Goal: Transaction & Acquisition: Purchase product/service

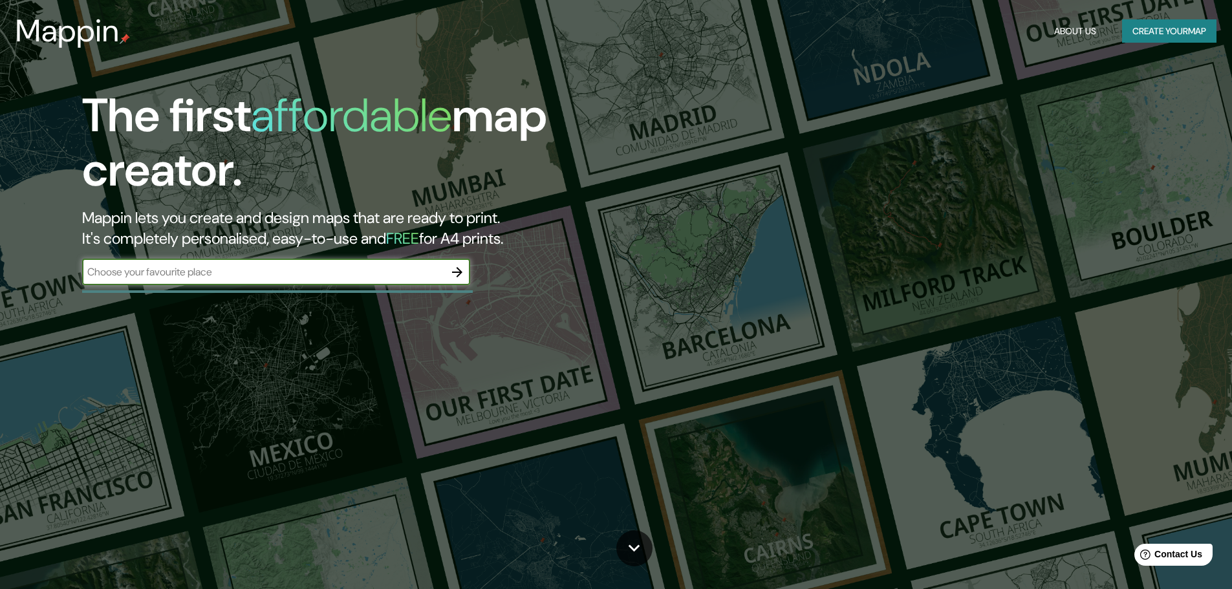
click at [411, 275] on input "text" at bounding box center [263, 272] width 362 height 15
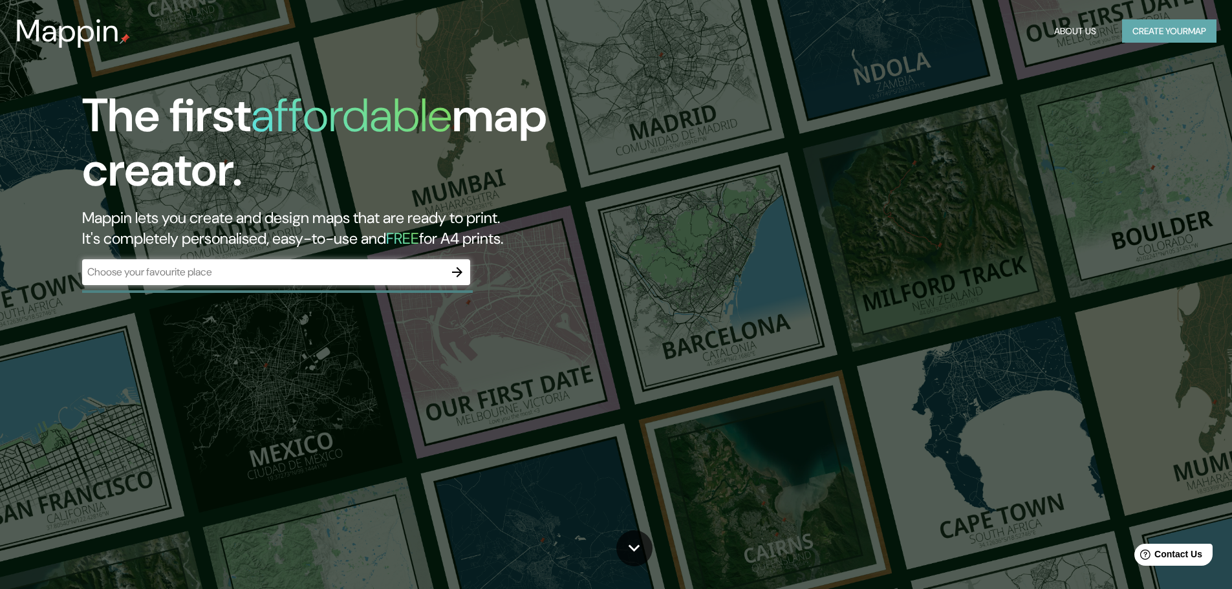
click at [1203, 30] on button "Create your map" at bounding box center [1169, 31] width 94 height 24
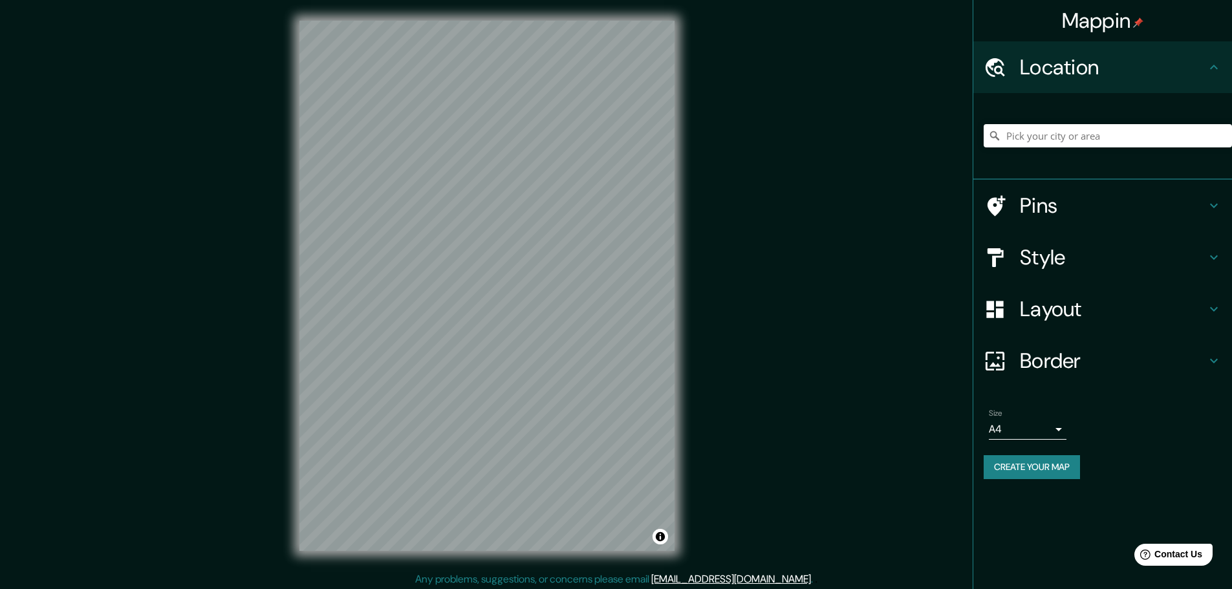
click at [1145, 70] on h4 "Location" at bounding box center [1113, 67] width 186 height 26
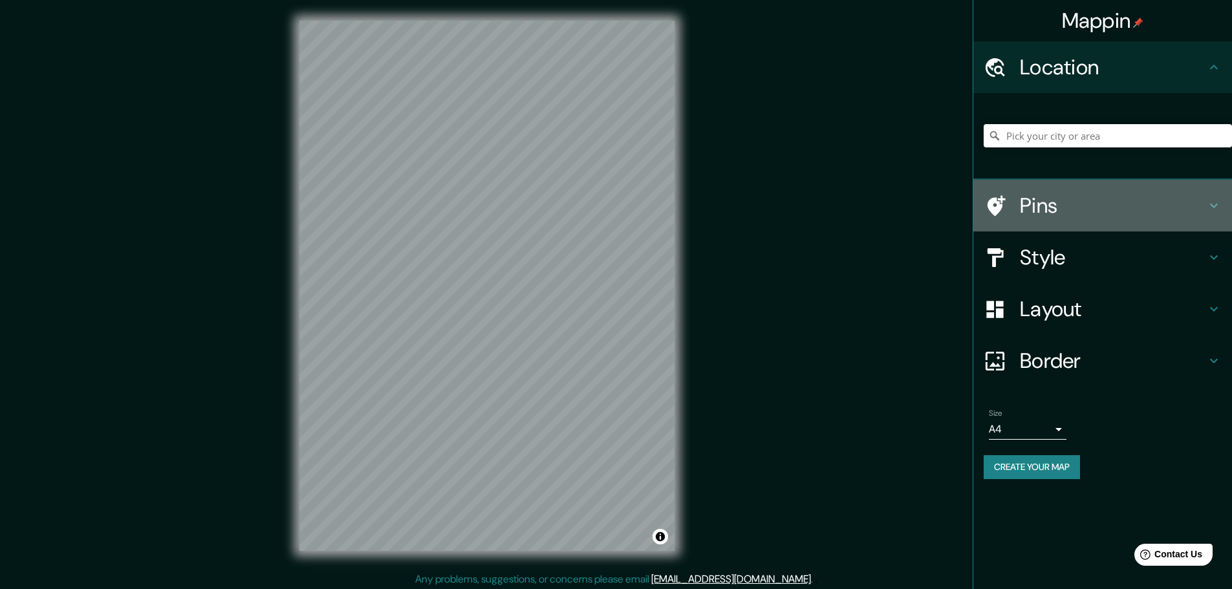
click at [1103, 210] on h4 "Pins" at bounding box center [1113, 206] width 186 height 26
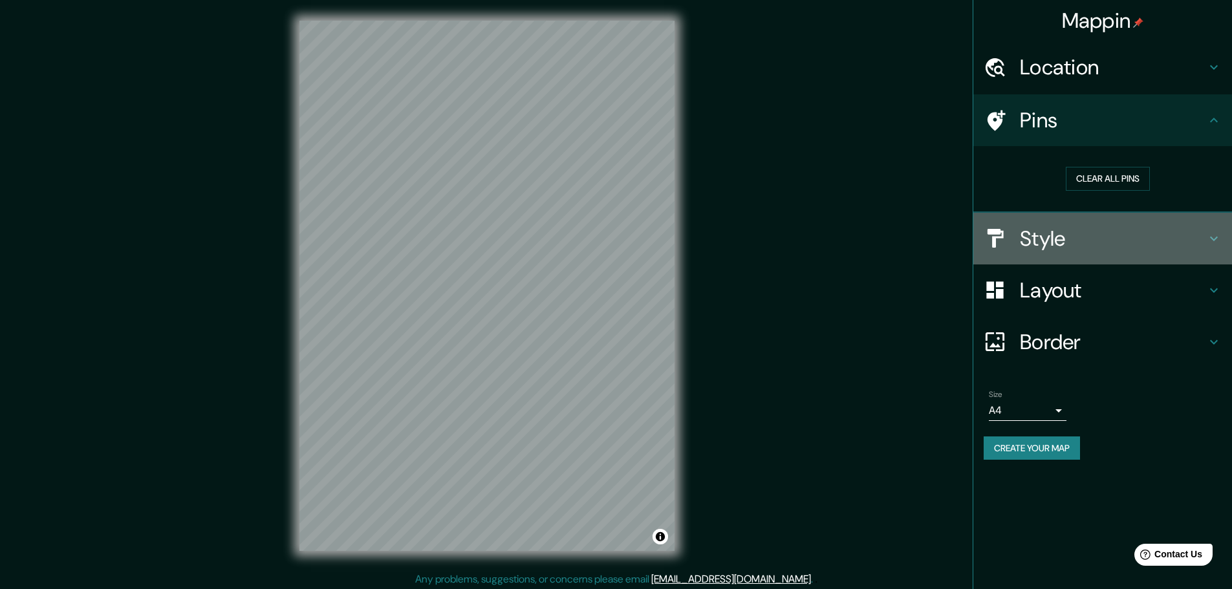
click at [1107, 239] on h4 "Style" at bounding box center [1113, 239] width 186 height 26
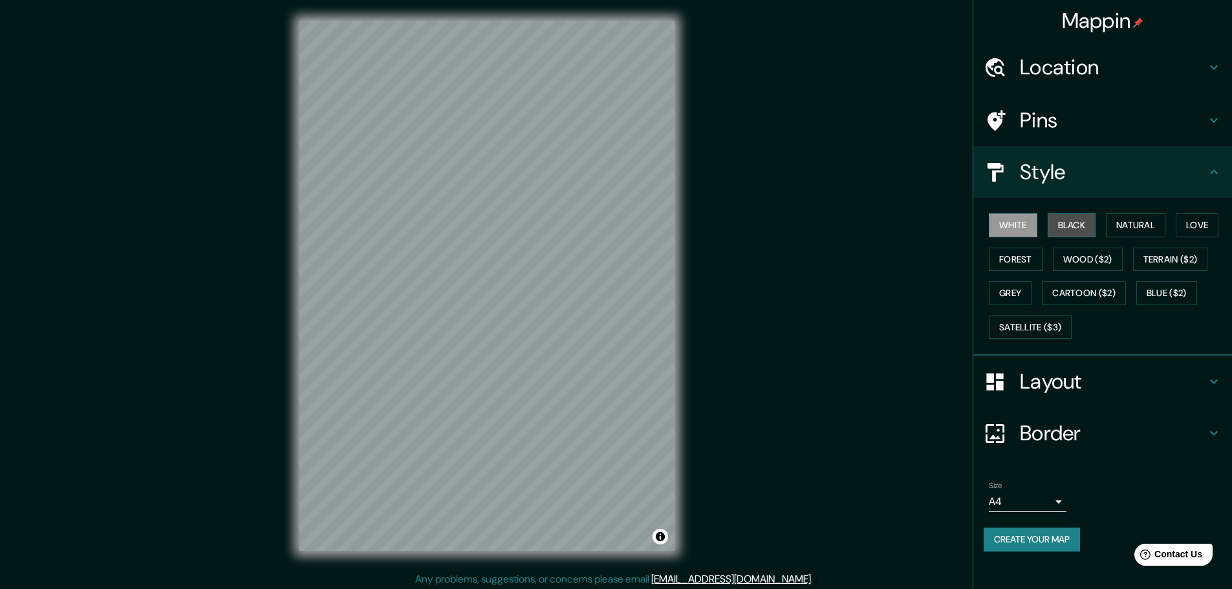
click at [1072, 226] on button "Black" at bounding box center [1072, 225] width 49 height 24
click at [1035, 230] on button "White" at bounding box center [1013, 225] width 49 height 24
click at [1024, 261] on button "Forest" at bounding box center [1016, 260] width 54 height 24
click at [1021, 291] on button "Grey" at bounding box center [1010, 293] width 43 height 24
click at [1022, 327] on button "Satellite ($3)" at bounding box center [1030, 328] width 83 height 24
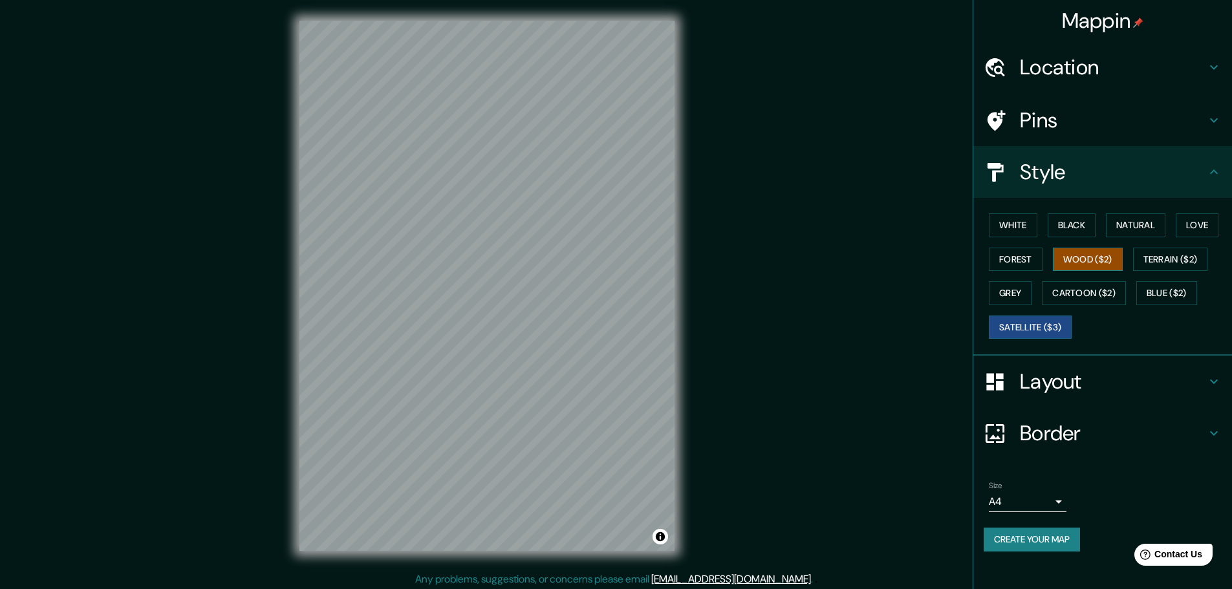
click at [1081, 251] on button "Wood ($2)" at bounding box center [1088, 260] width 70 height 24
click at [1073, 224] on button "Black" at bounding box center [1072, 225] width 49 height 24
click at [1096, 288] on button "Cartoon ($2)" at bounding box center [1084, 293] width 84 height 24
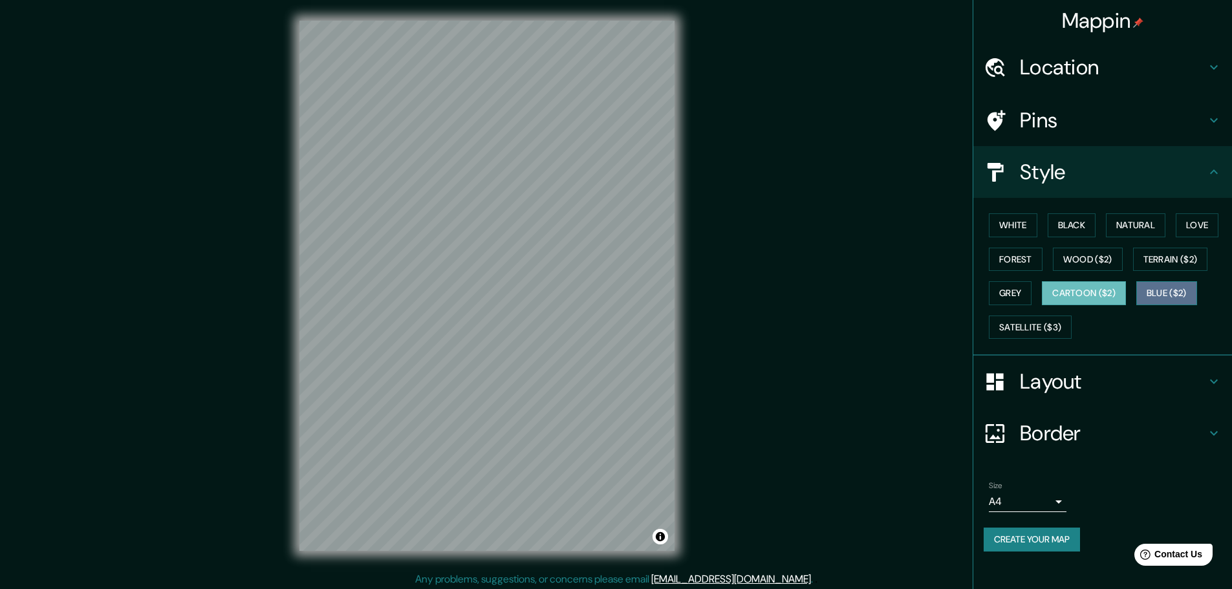
click at [1160, 294] on button "Blue ($2)" at bounding box center [1166, 293] width 61 height 24
click at [1156, 259] on button "Terrain ($2)" at bounding box center [1170, 260] width 75 height 24
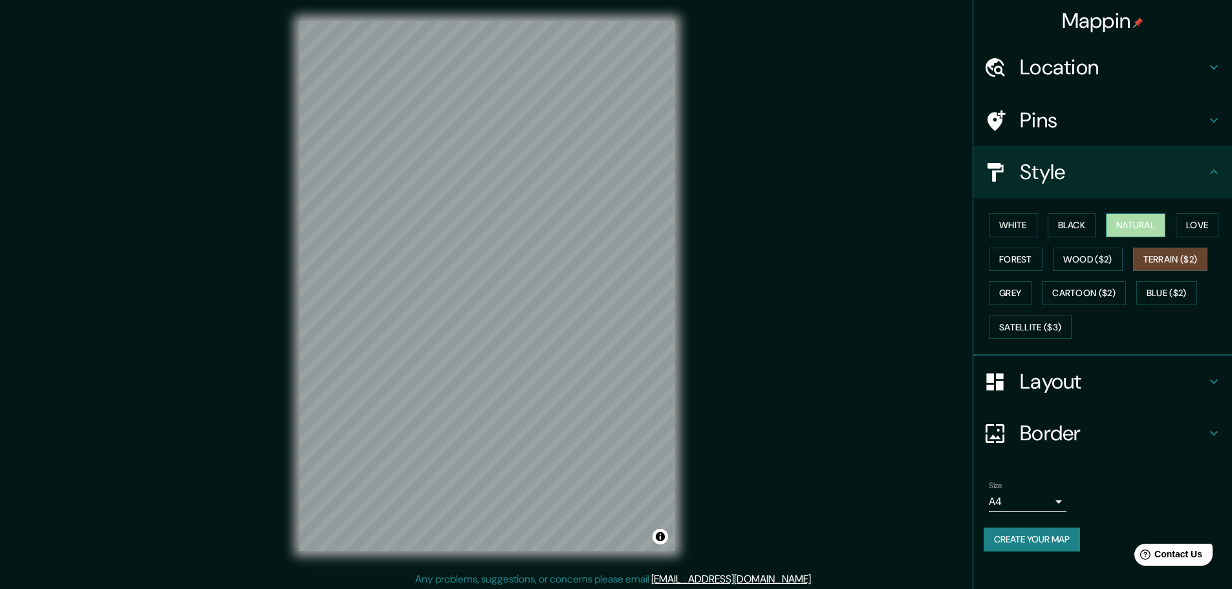
click at [1151, 230] on button "Natural" at bounding box center [1136, 225] width 60 height 24
click at [1201, 233] on button "Love" at bounding box center [1197, 225] width 43 height 24
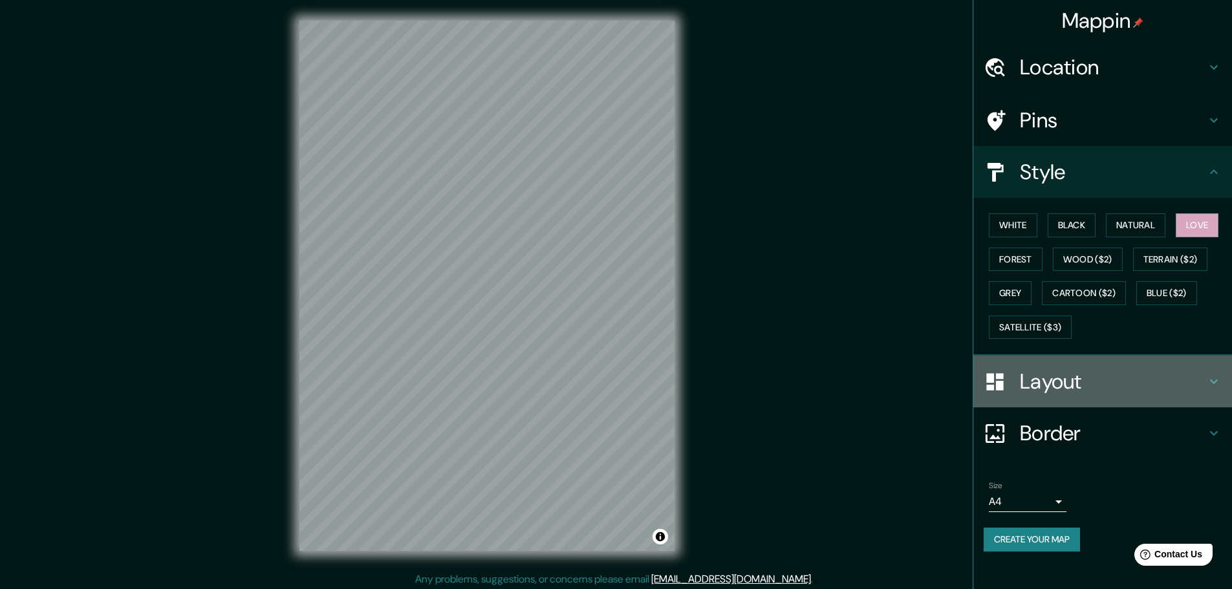
click at [1048, 385] on h4 "Layout" at bounding box center [1113, 382] width 186 height 26
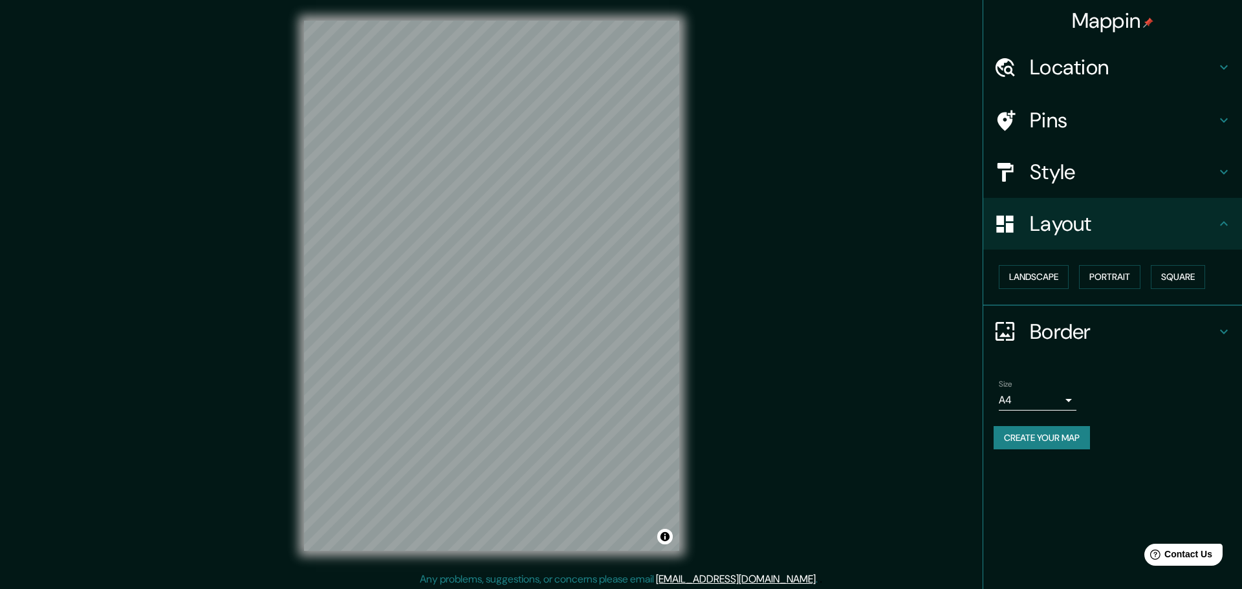
click at [1015, 397] on body "Mappin Location Pins Style Layout Landscape Portrait Square Border Choose a bor…" at bounding box center [621, 294] width 1242 height 589
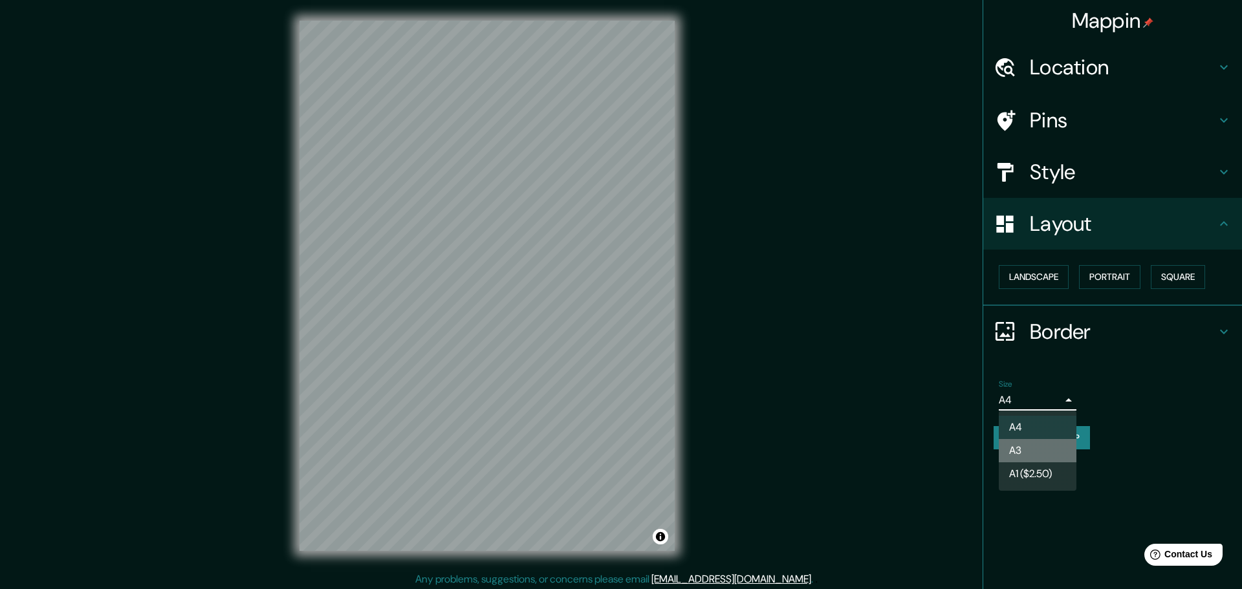
click at [1020, 460] on li "A3" at bounding box center [1038, 450] width 78 height 23
type input "a4"
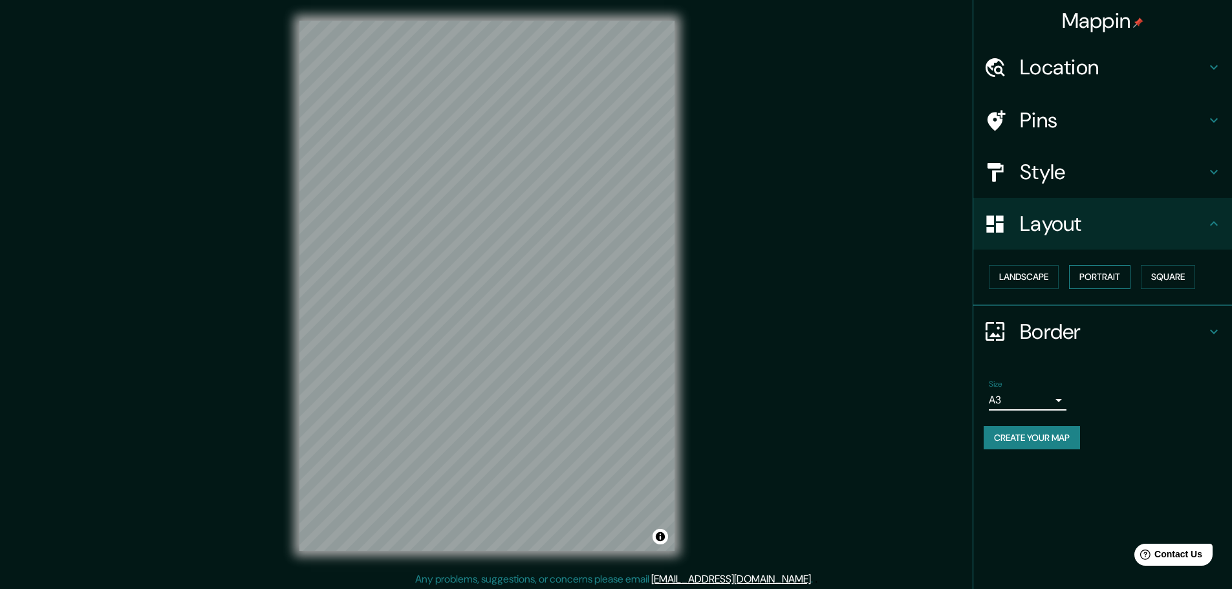
click at [1118, 281] on button "Portrait" at bounding box center [1099, 277] width 61 height 24
click at [1170, 276] on button "Square" at bounding box center [1168, 277] width 54 height 24
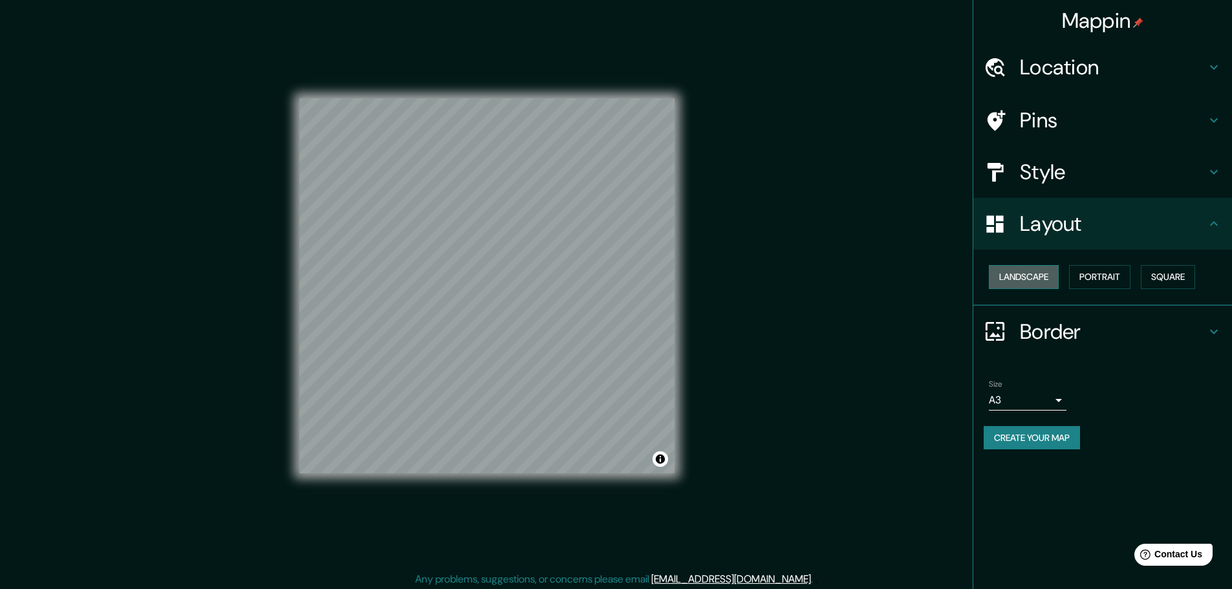
click at [1052, 282] on button "Landscape" at bounding box center [1024, 277] width 70 height 24
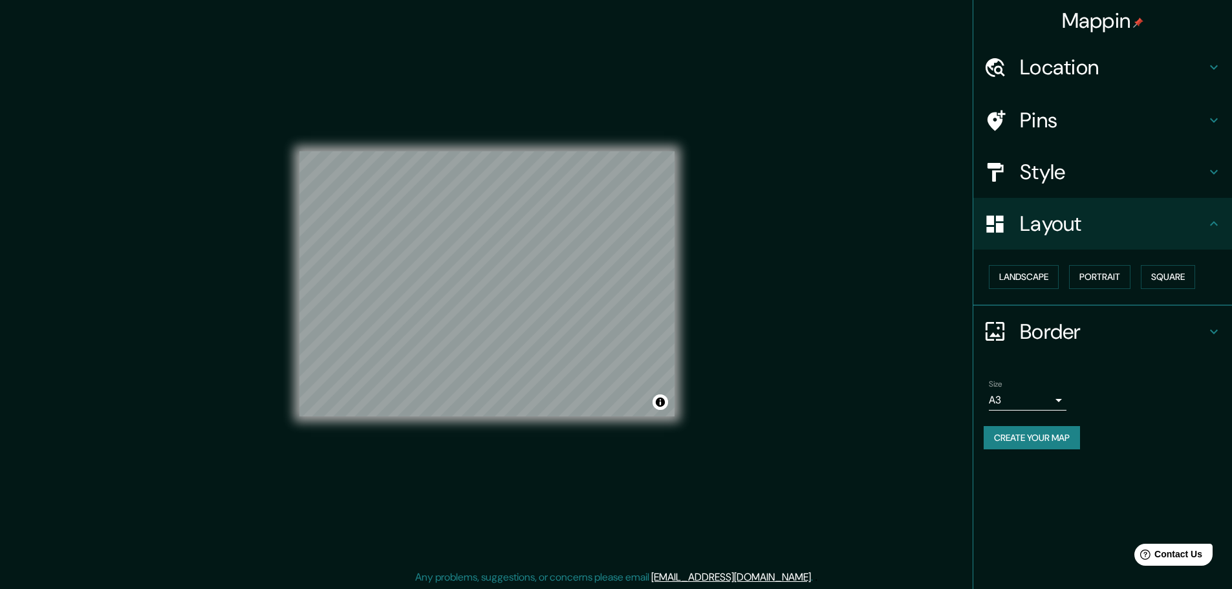
scroll to position [3, 0]
click at [1211, 331] on icon at bounding box center [1214, 332] width 16 height 16
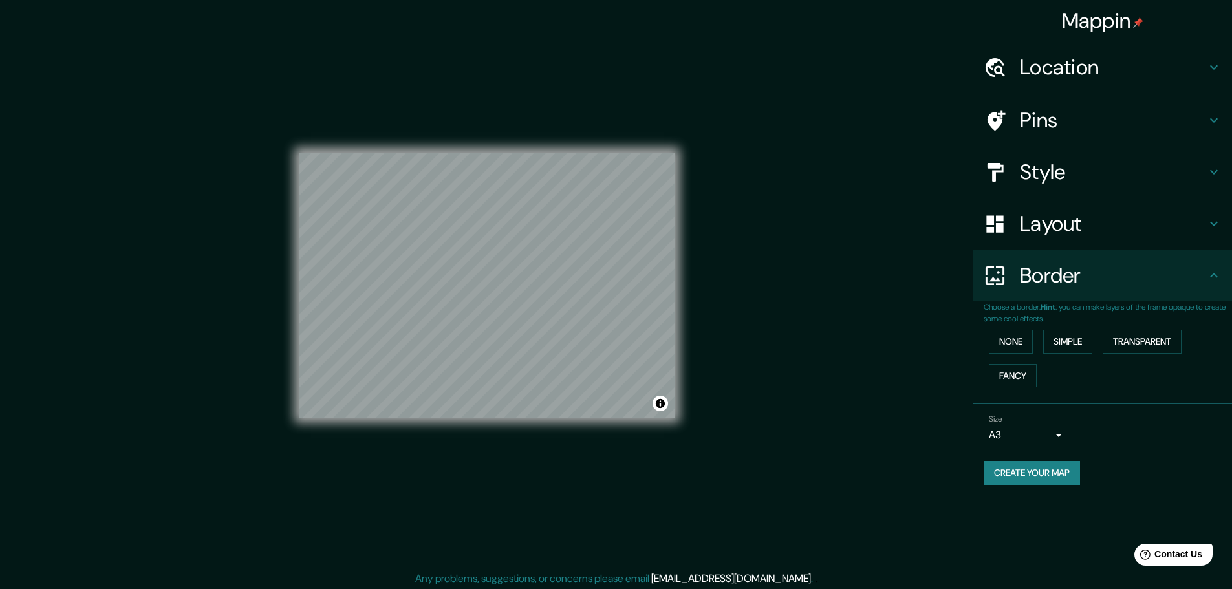
scroll to position [0, 0]
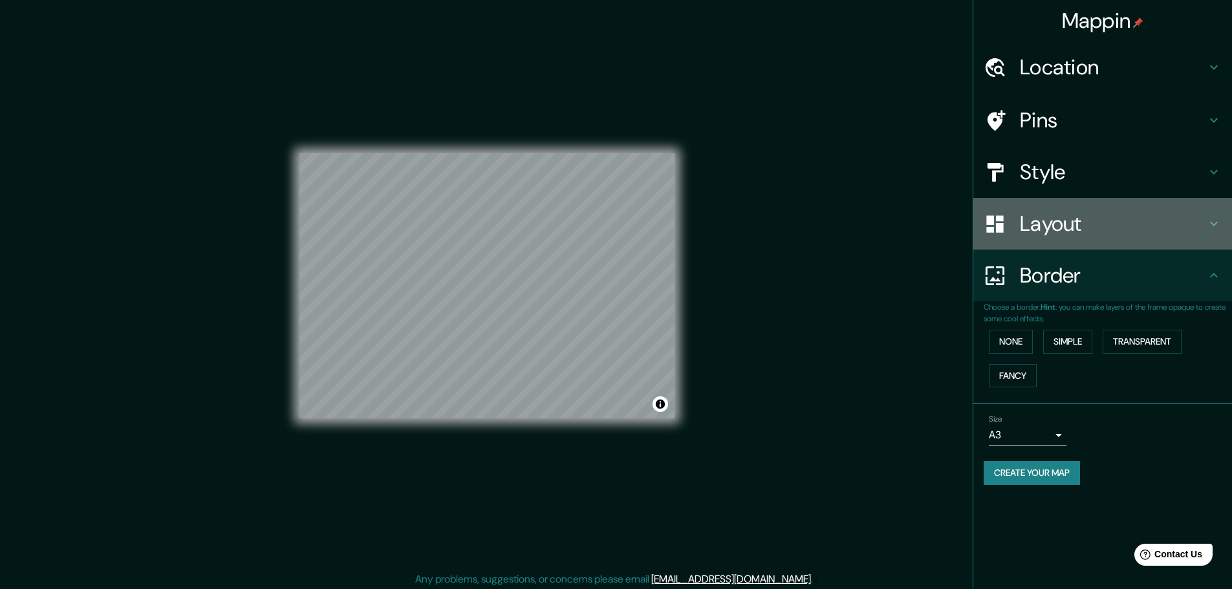
click at [1066, 234] on h4 "Layout" at bounding box center [1113, 224] width 186 height 26
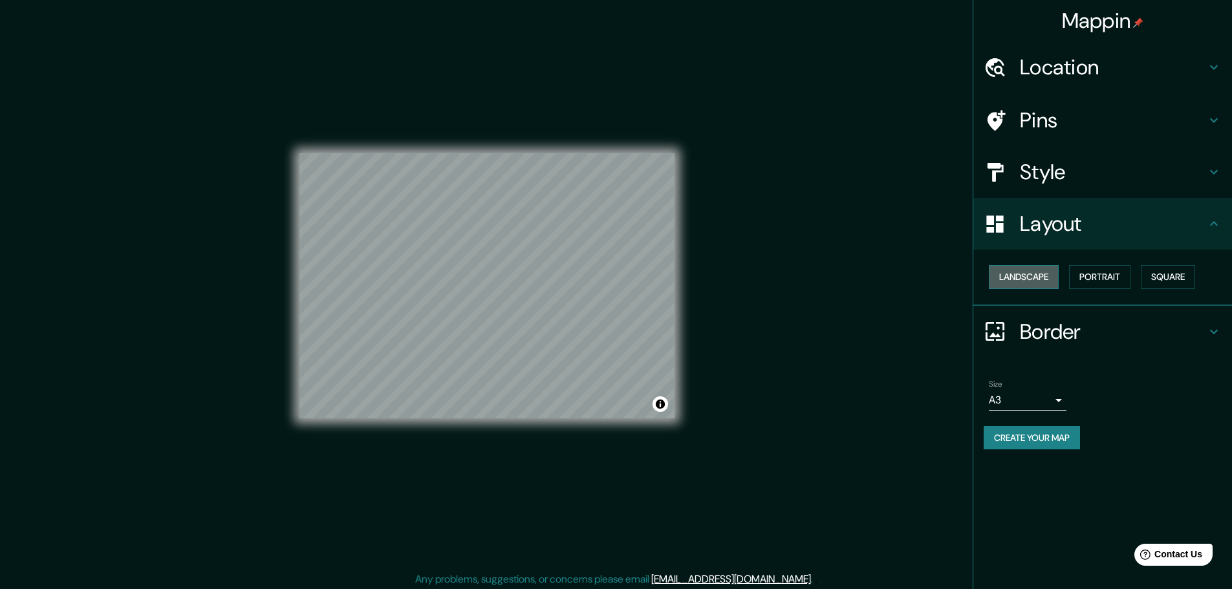
click at [1032, 287] on button "Landscape" at bounding box center [1024, 277] width 70 height 24
click at [1212, 332] on icon at bounding box center [1214, 332] width 16 height 16
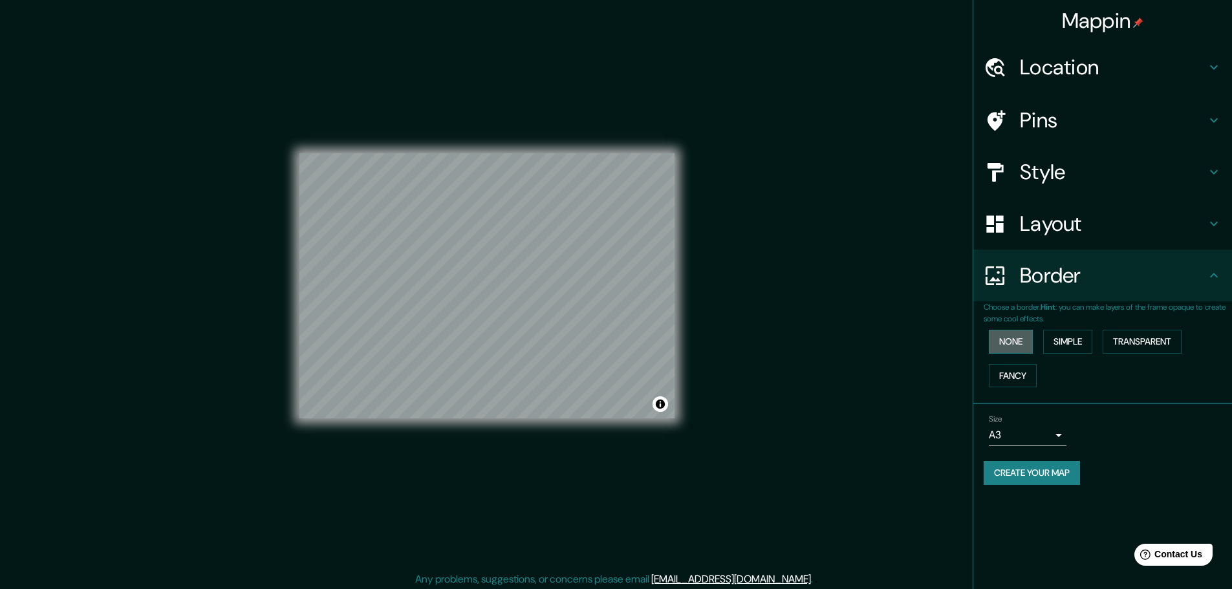
click at [1020, 342] on button "None" at bounding box center [1011, 342] width 44 height 24
click at [894, 330] on div "Mappin Location Pins Style Layout Border Choose a border. Hint : you can make l…" at bounding box center [616, 296] width 1232 height 592
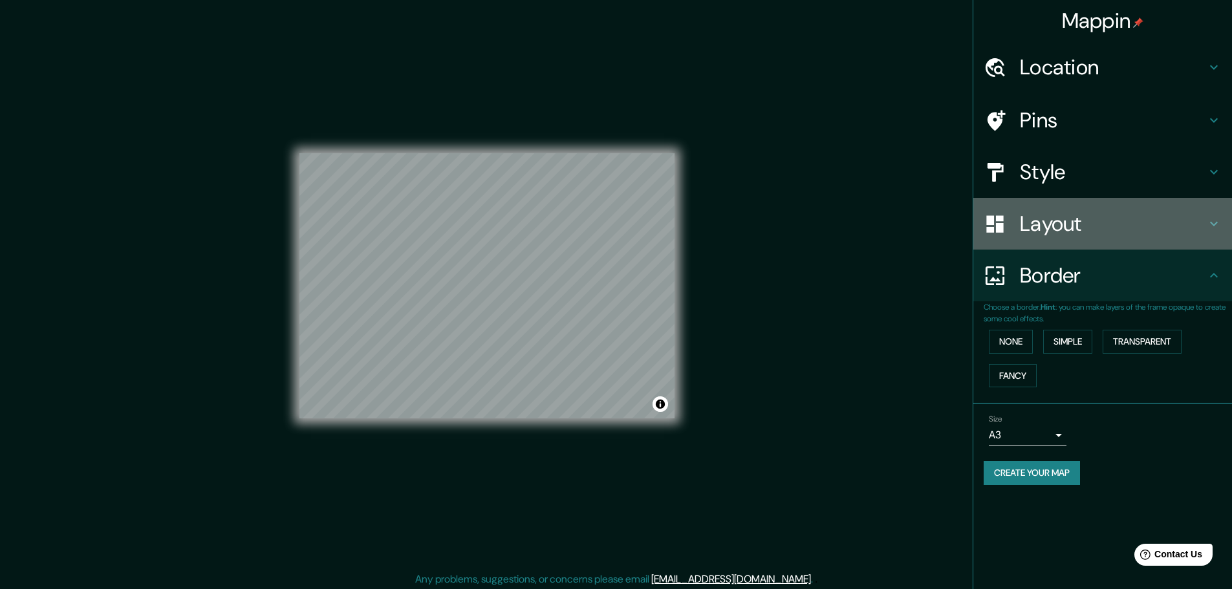
click at [1094, 226] on h4 "Layout" at bounding box center [1113, 224] width 186 height 26
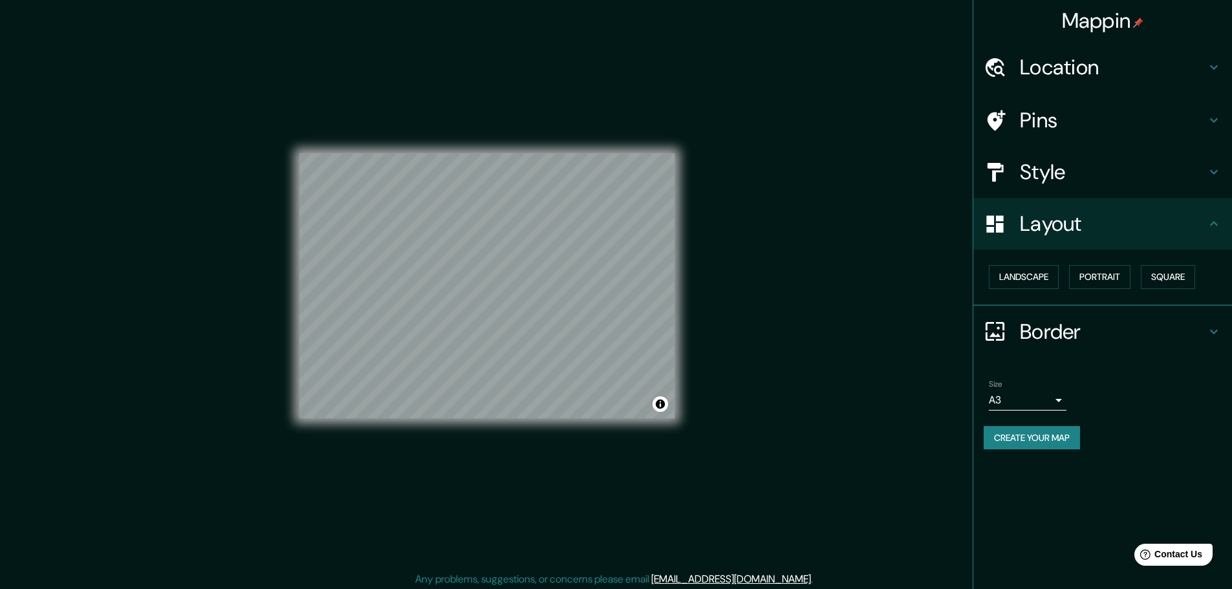
drag, startPoint x: 1044, startPoint y: 285, endPoint x: 1062, endPoint y: 278, distance: 19.5
click at [1046, 283] on button "Landscape" at bounding box center [1024, 277] width 70 height 24
click at [1088, 277] on button "Portrait" at bounding box center [1099, 277] width 61 height 24
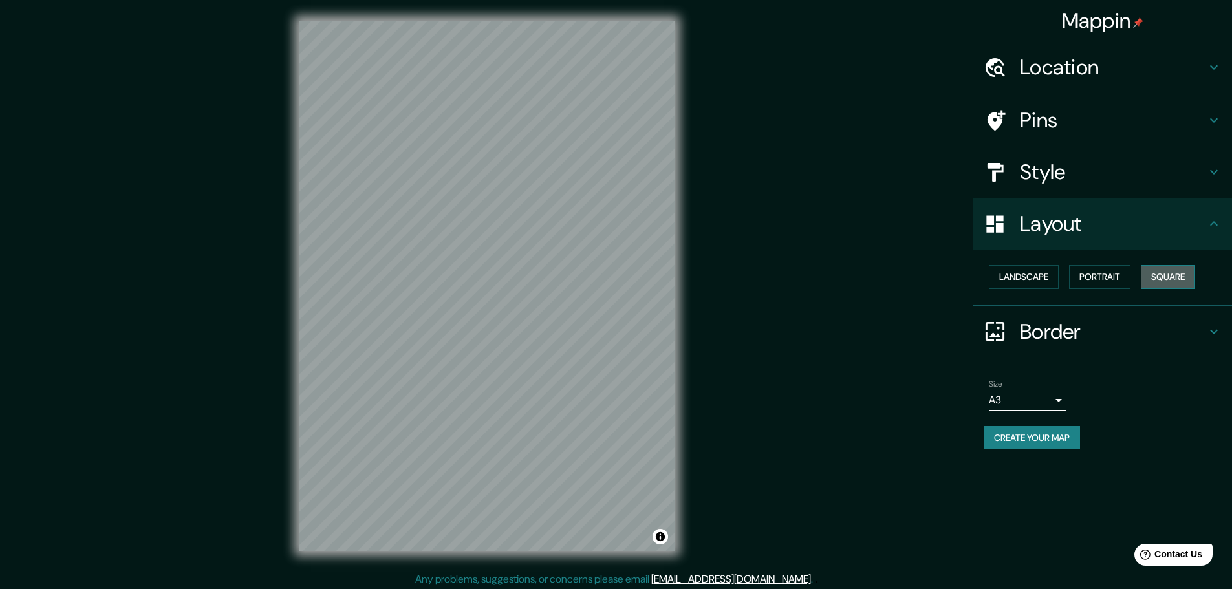
click at [1163, 274] on button "Square" at bounding box center [1168, 277] width 54 height 24
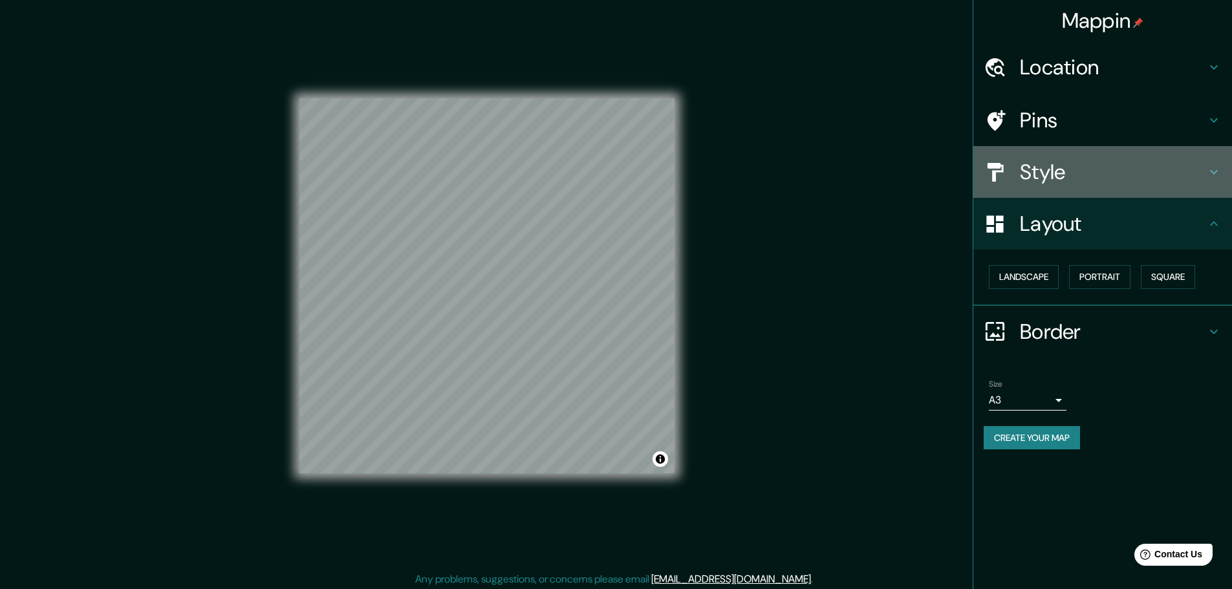
click at [1094, 148] on div "Style" at bounding box center [1102, 172] width 259 height 52
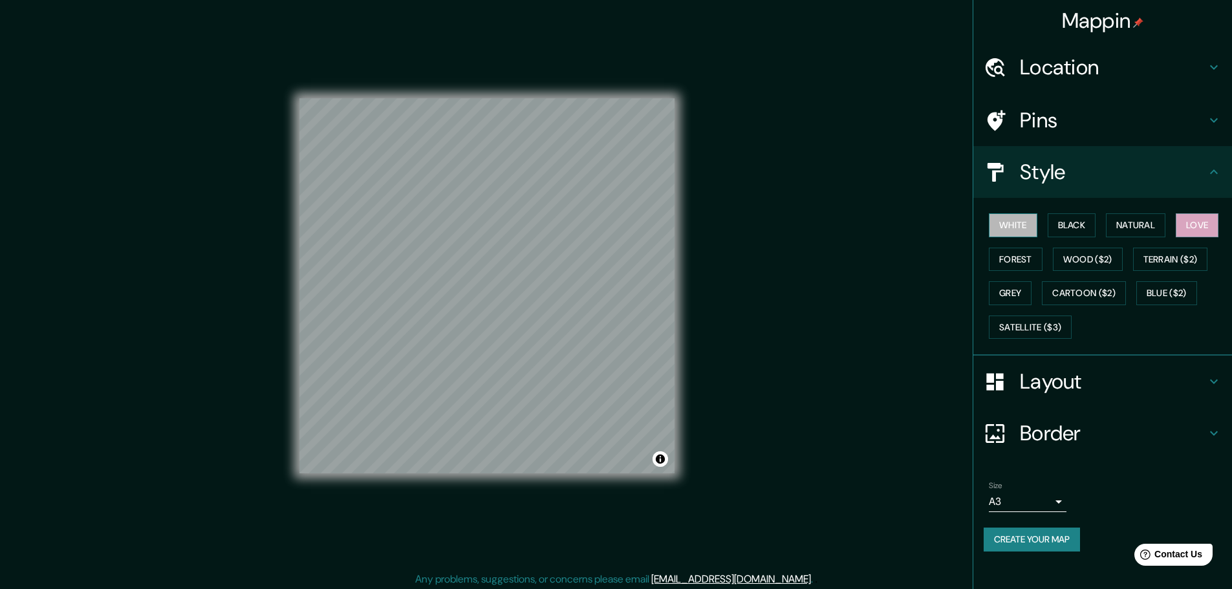
click at [1006, 221] on button "White" at bounding box center [1013, 225] width 49 height 24
click at [1008, 294] on button "Grey" at bounding box center [1010, 293] width 43 height 24
click at [1016, 222] on button "White" at bounding box center [1013, 225] width 49 height 24
click at [1127, 221] on button "Natural" at bounding box center [1136, 225] width 60 height 24
click at [1019, 230] on button "White" at bounding box center [1013, 225] width 49 height 24
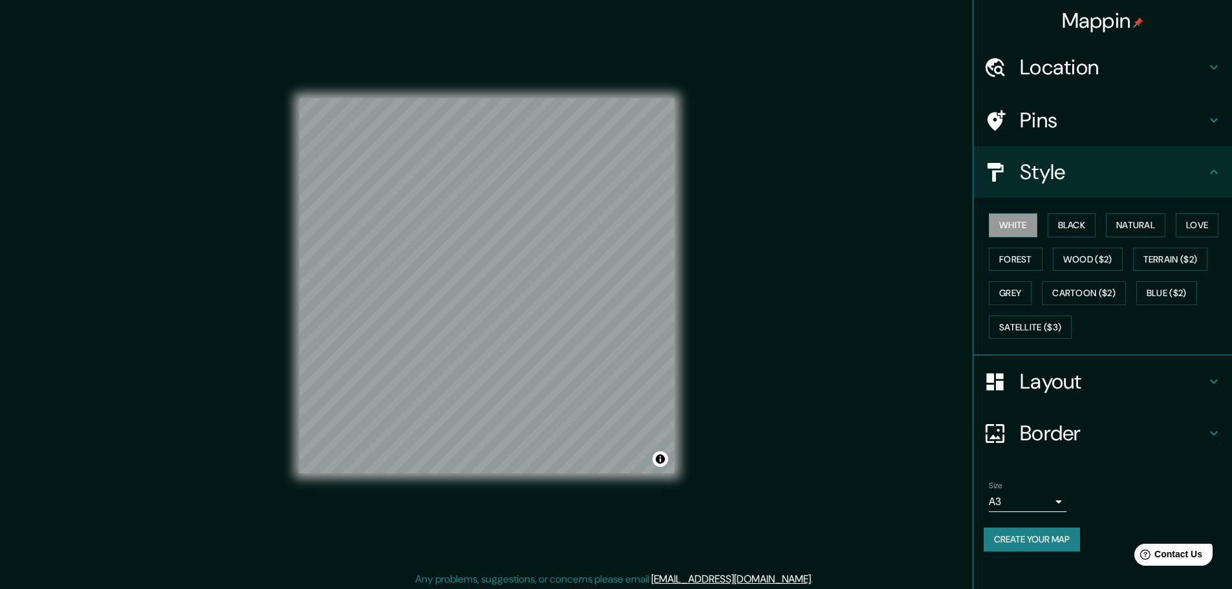
click at [1039, 526] on div "Size A3 a4 Create your map" at bounding box center [1103, 519] width 238 height 86
click at [1039, 537] on button "Create your map" at bounding box center [1032, 540] width 96 height 24
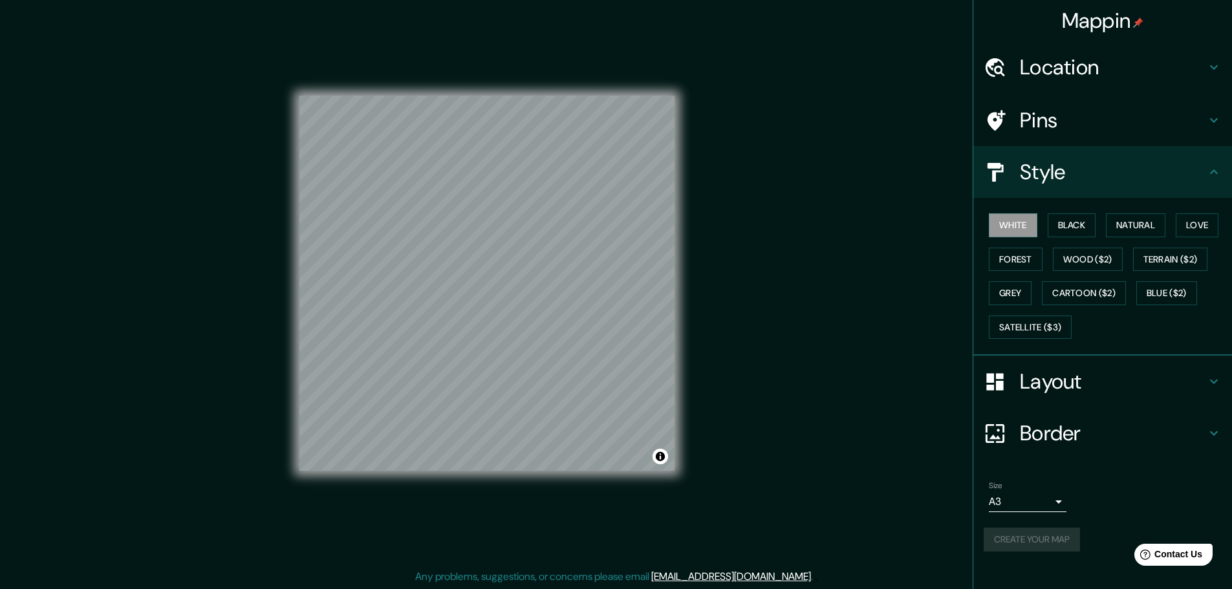
scroll to position [3, 0]
click at [1070, 543] on button "Create your map" at bounding box center [1032, 540] width 96 height 24
